Goal: Information Seeking & Learning: Find specific fact

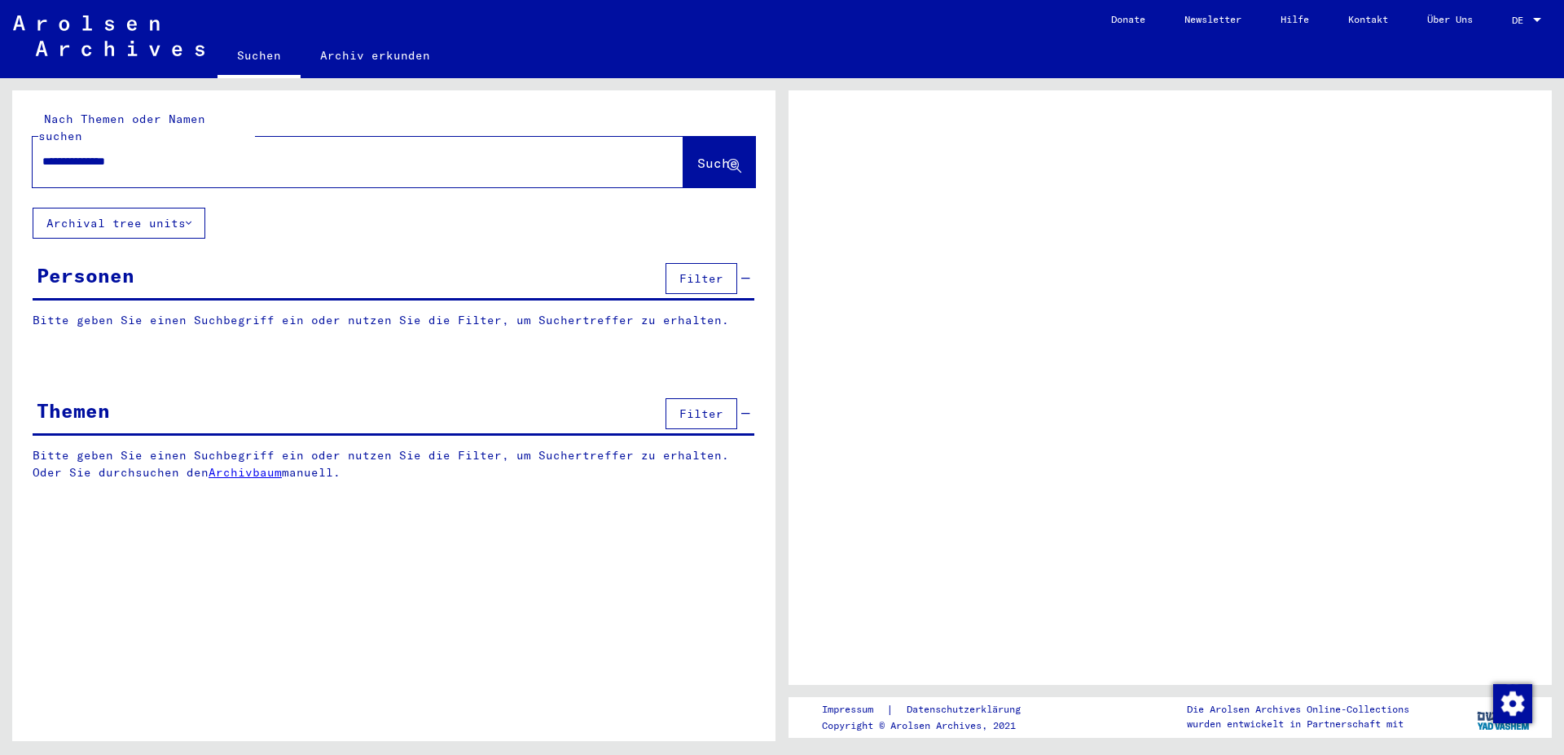
type input "**********"
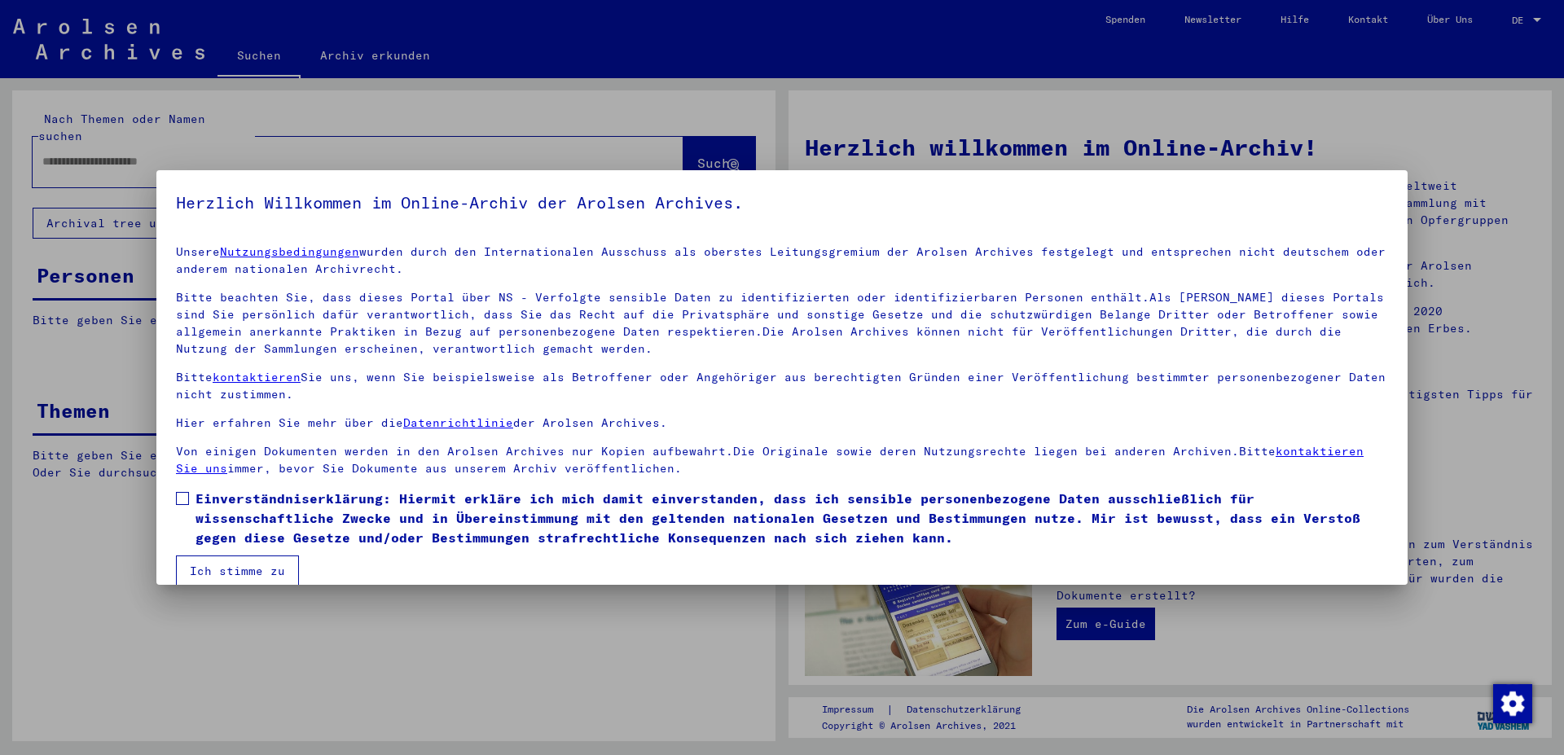
click at [298, 576] on mat-dialog-content "Unsere Nutzungsbedingungen wurden durch den Internationalen Ausschuss als obers…" at bounding box center [781, 409] width 1251 height 354
click at [219, 506] on span "Einverständniserklärung: Hiermit erkläre ich mich damit einverstanden, dass ich…" at bounding box center [791, 518] width 1193 height 59
click at [246, 564] on button "Ich stimme zu" at bounding box center [237, 571] width 123 height 31
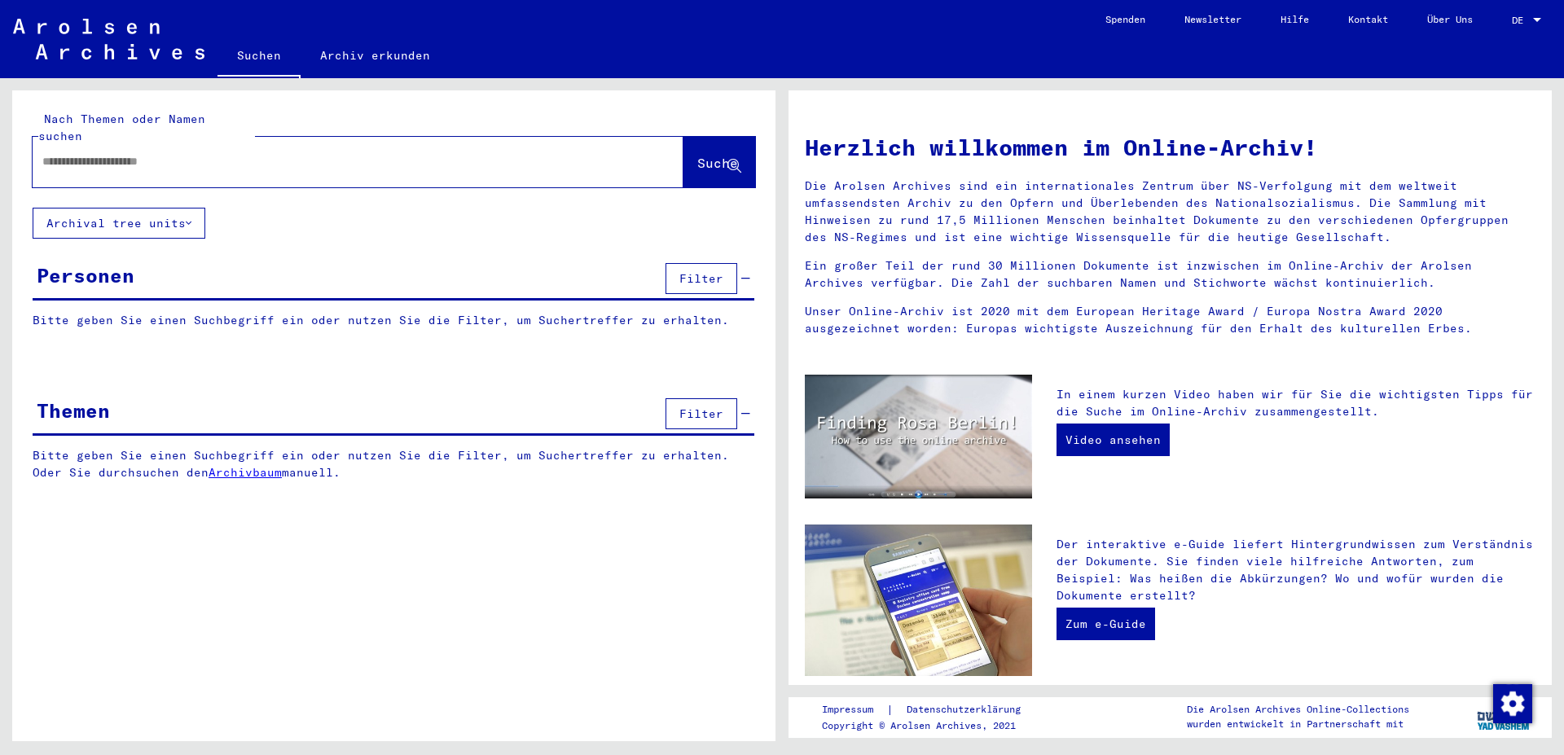
click at [244, 155] on div at bounding box center [334, 161] width 602 height 37
click at [264, 153] on input "text" at bounding box center [338, 161] width 592 height 17
type input "**********"
click at [712, 162] on button "Suche" at bounding box center [719, 162] width 72 height 51
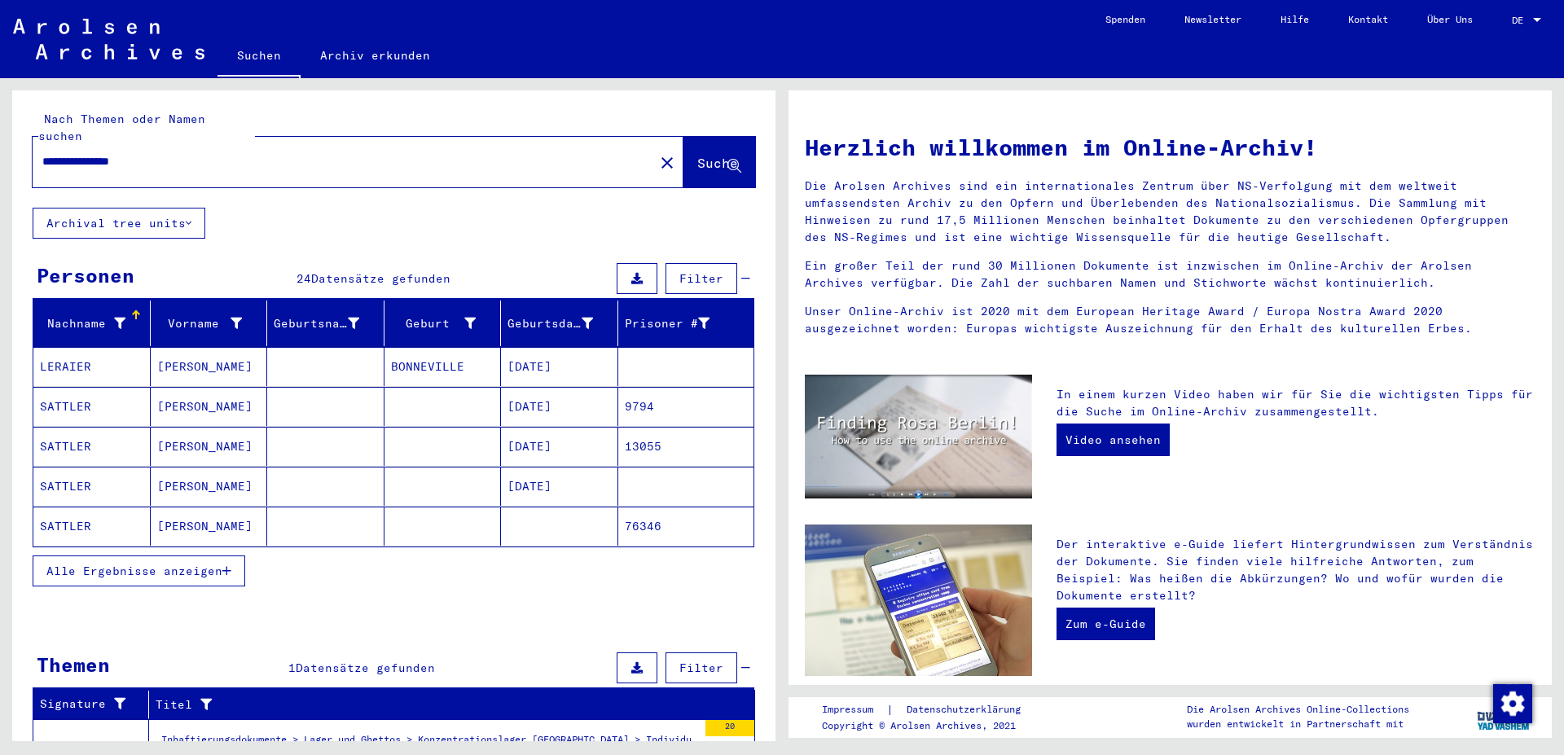
click at [225, 565] on icon "button" at bounding box center [226, 570] width 9 height 11
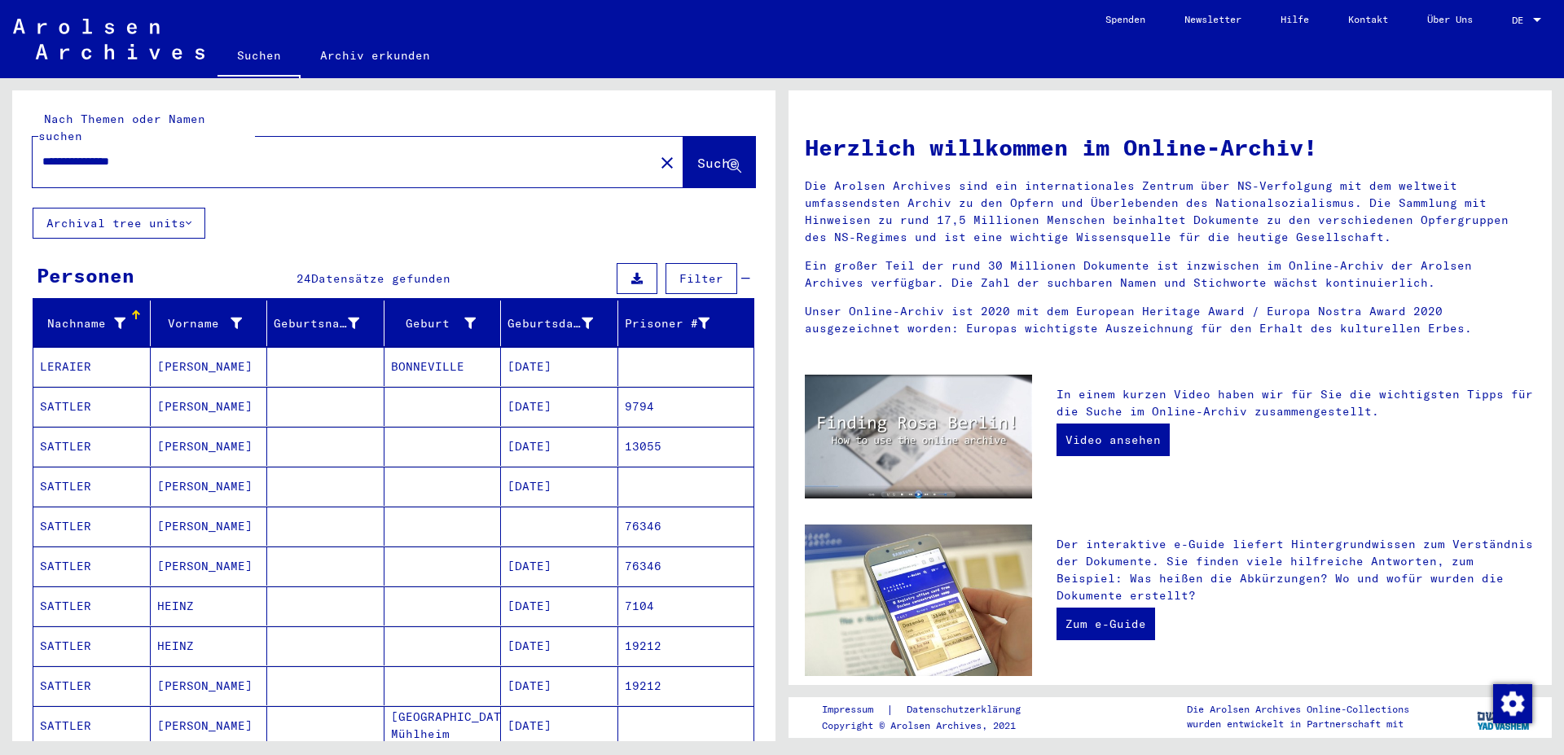
click at [716, 263] on button "Filter" at bounding box center [702, 278] width 72 height 31
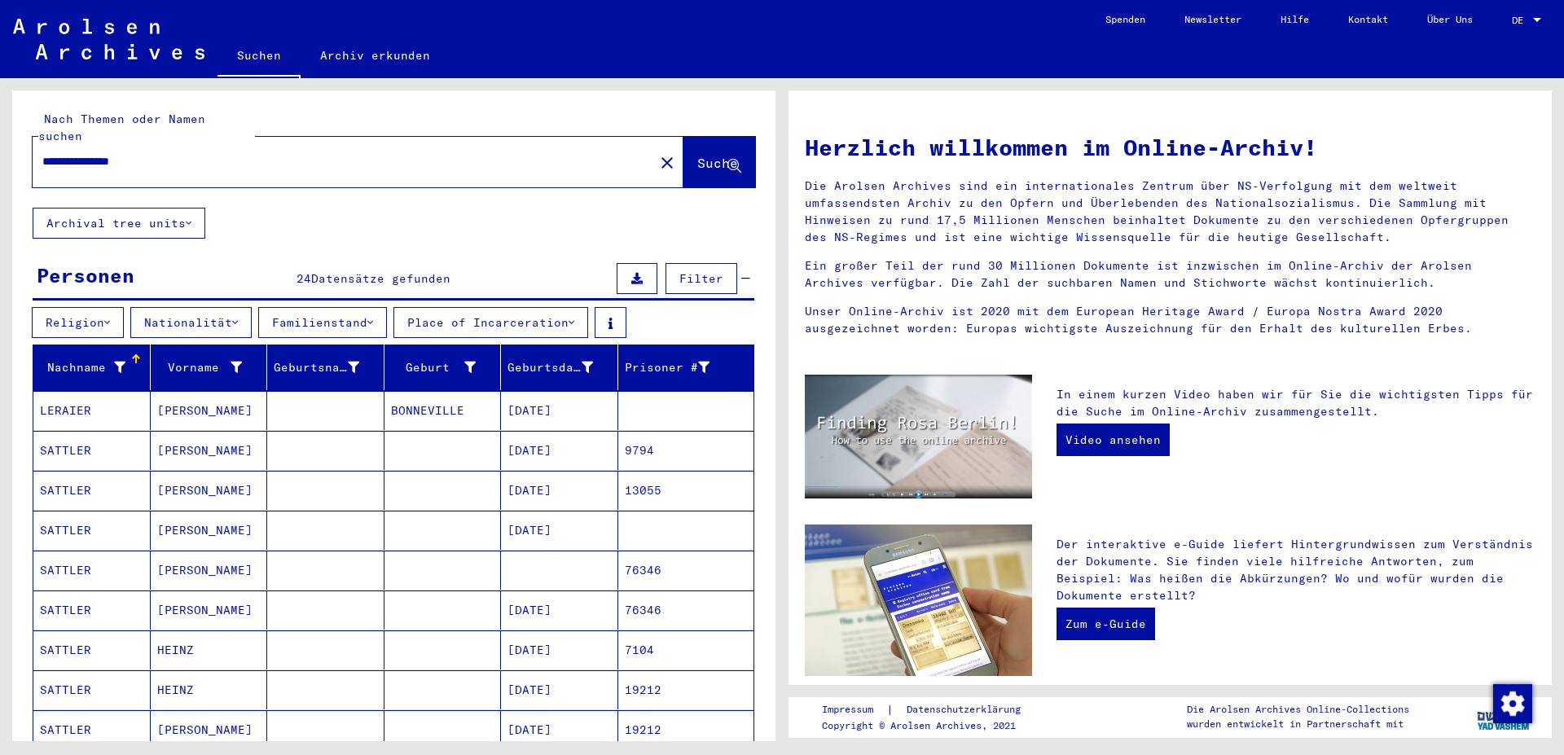
click at [100, 551] on mat-cell "SATTLER" at bounding box center [91, 570] width 117 height 39
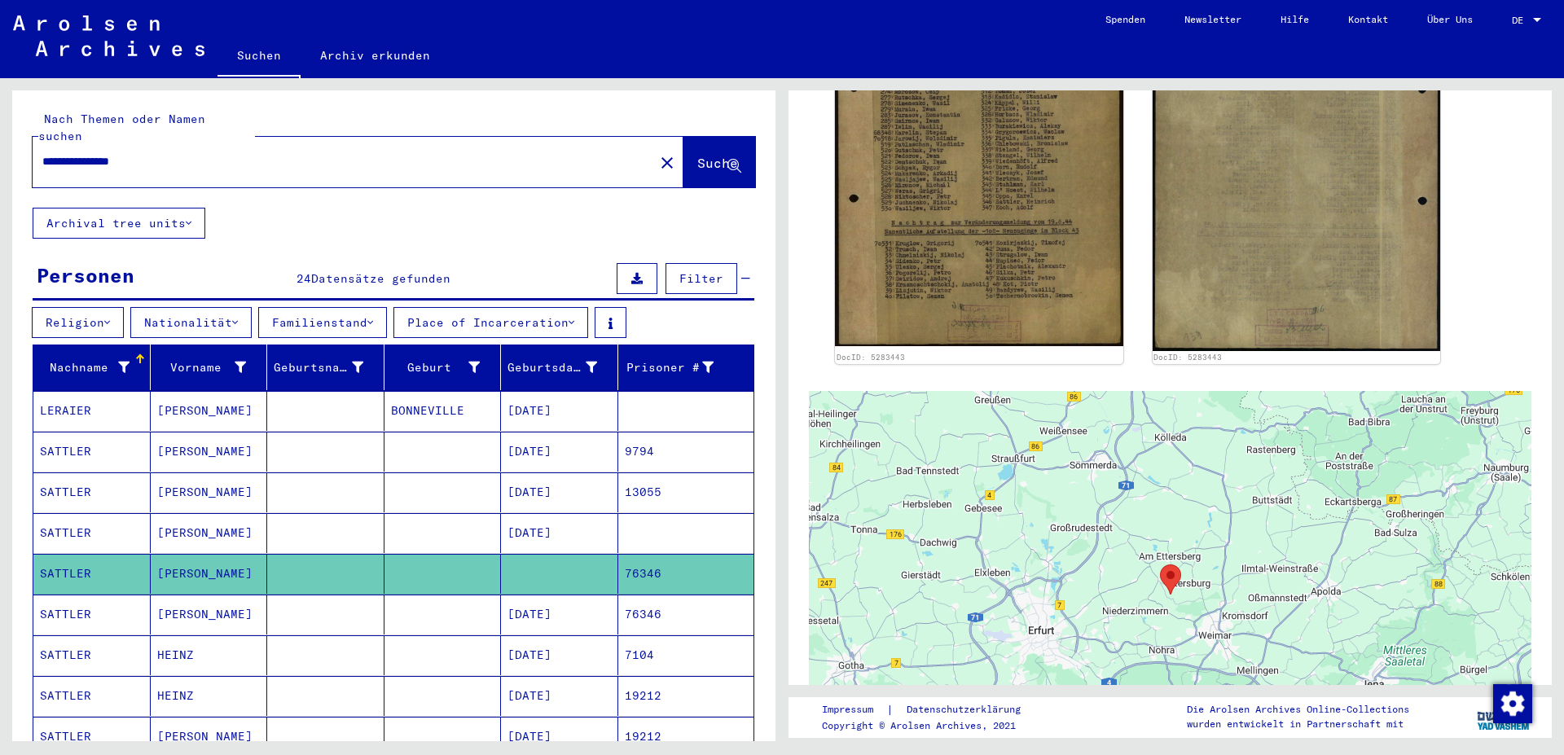
scroll to position [747, 0]
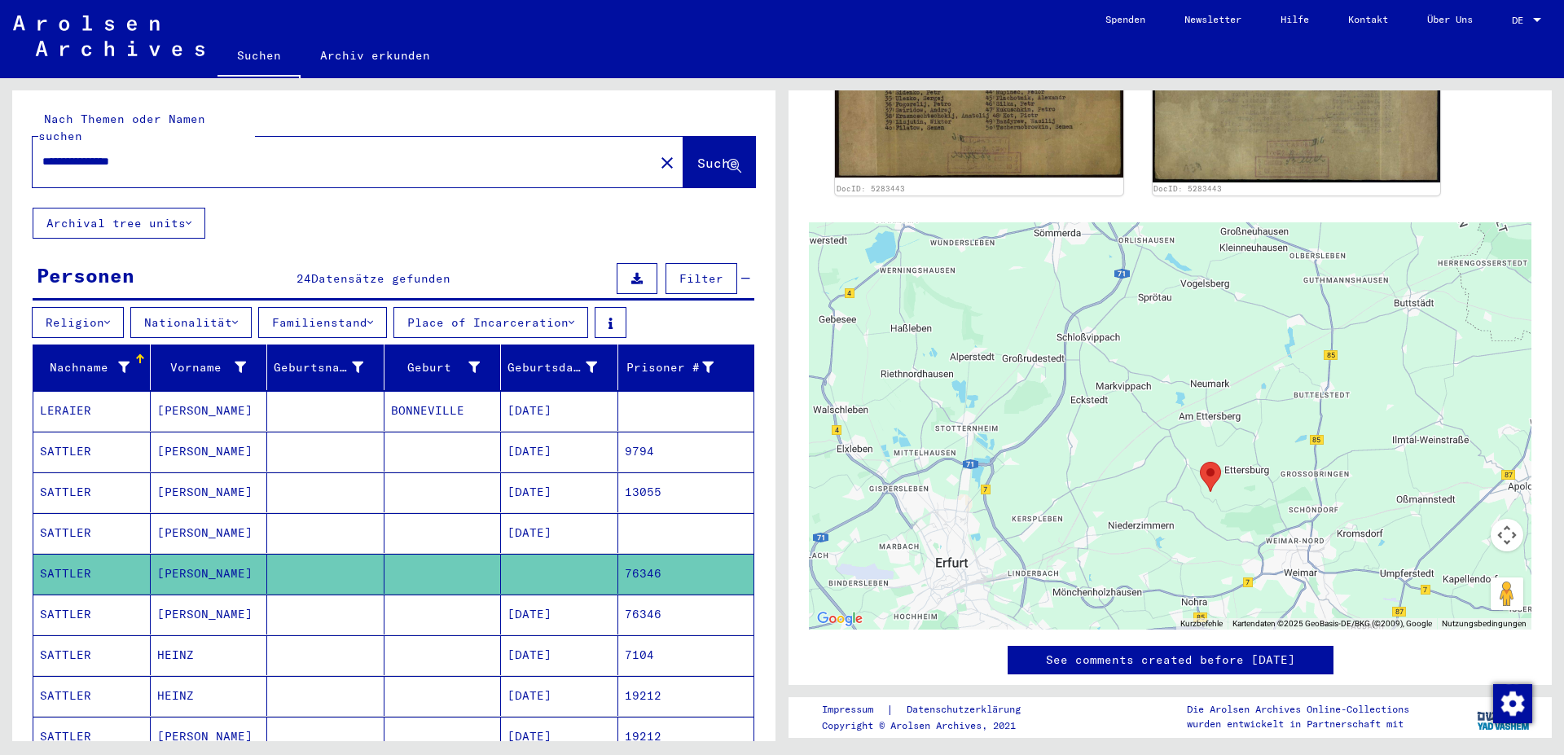
drag, startPoint x: 1337, startPoint y: 332, endPoint x: 1168, endPoint y: 540, distance: 268.2
click at [1168, 540] on div at bounding box center [1170, 425] width 723 height 407
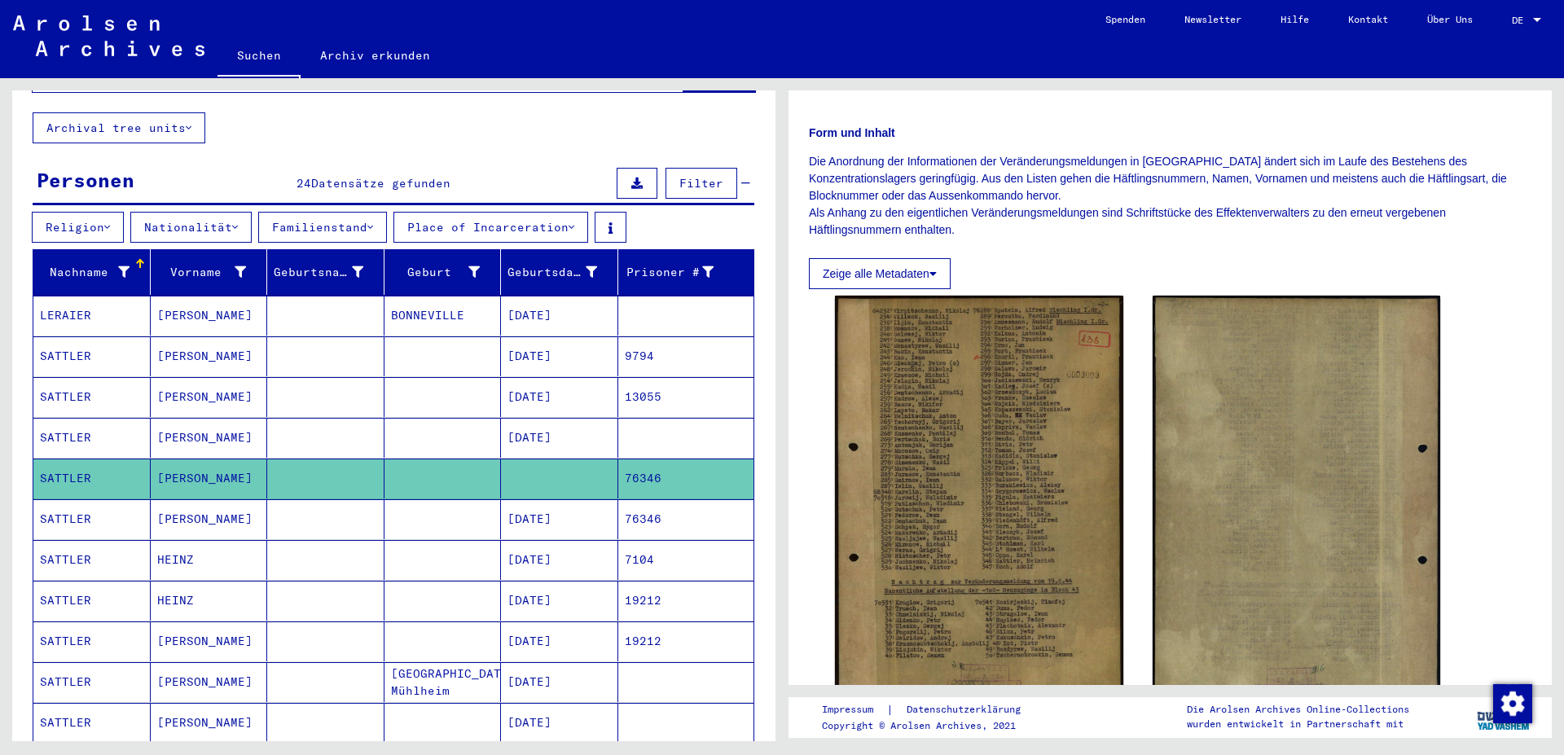
scroll to position [0, 0]
